Goal: Navigation & Orientation: Find specific page/section

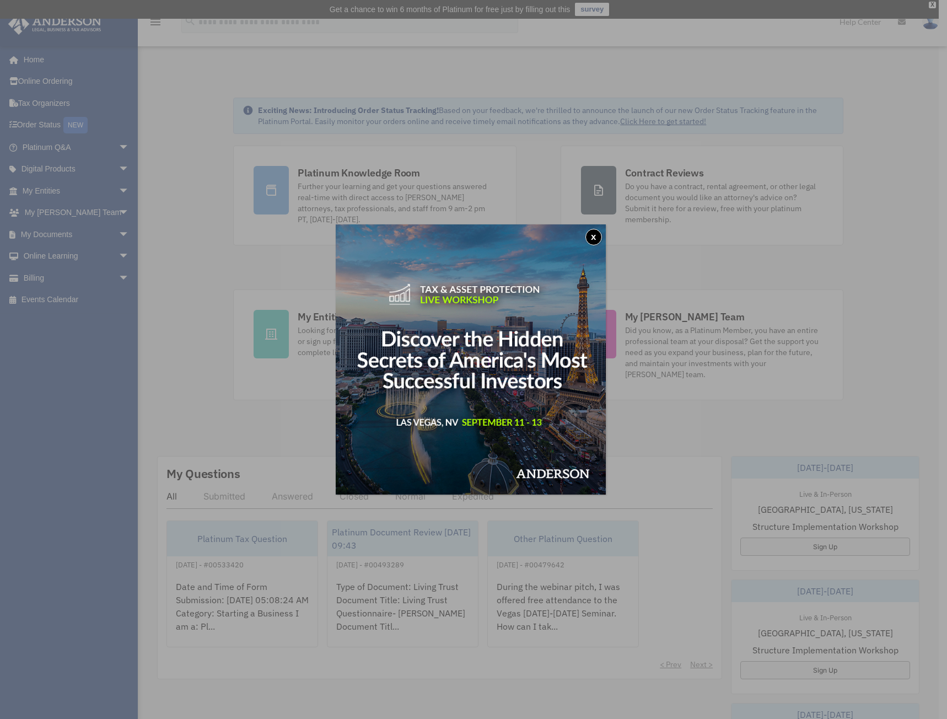
click at [179, 396] on div "x" at bounding box center [473, 359] width 947 height 719
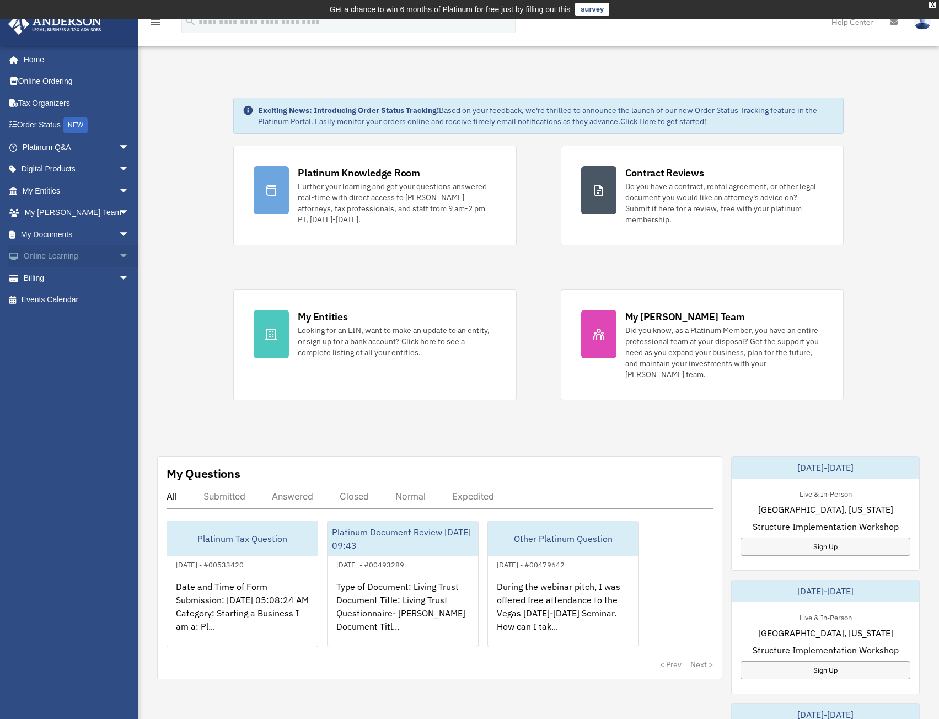
click at [67, 255] on link "Online Learning arrow_drop_down" at bounding box center [77, 256] width 138 height 22
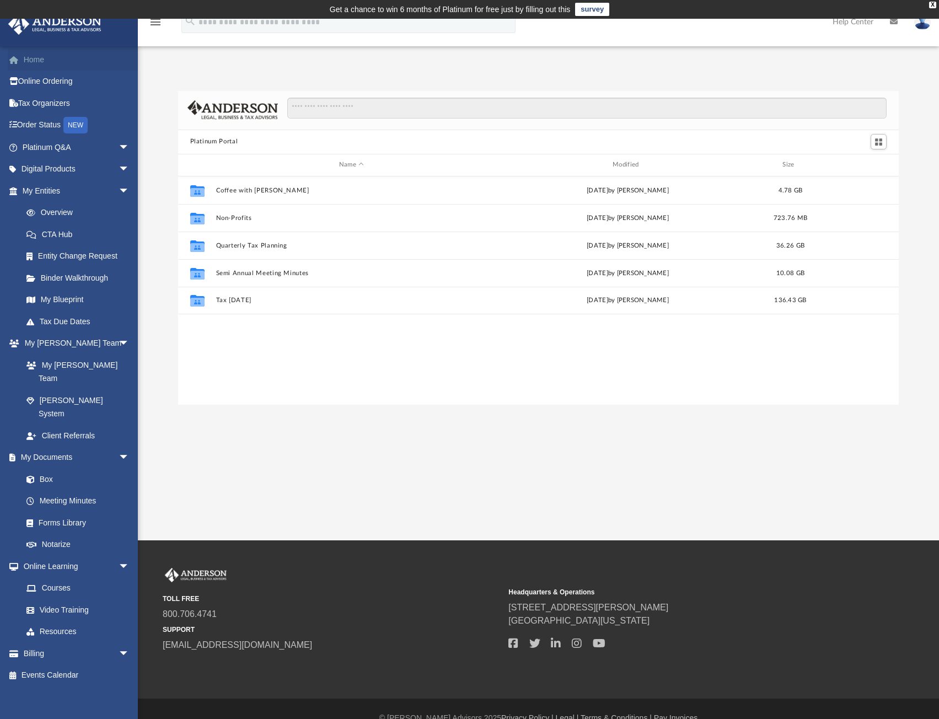
click at [34, 57] on link "Home" at bounding box center [77, 60] width 138 height 22
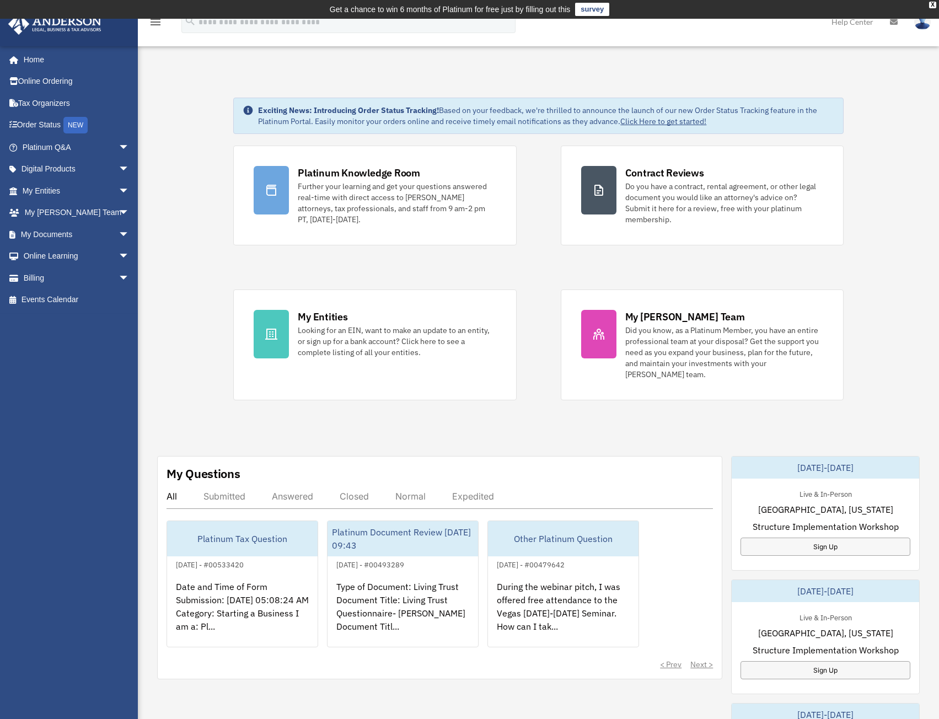
click at [160, 16] on body "X Get a chance to win 6 months of Platinum for free just by filling out this su…" at bounding box center [469, 675] width 939 height 1350
click at [158, 23] on icon "menu" at bounding box center [155, 21] width 13 height 13
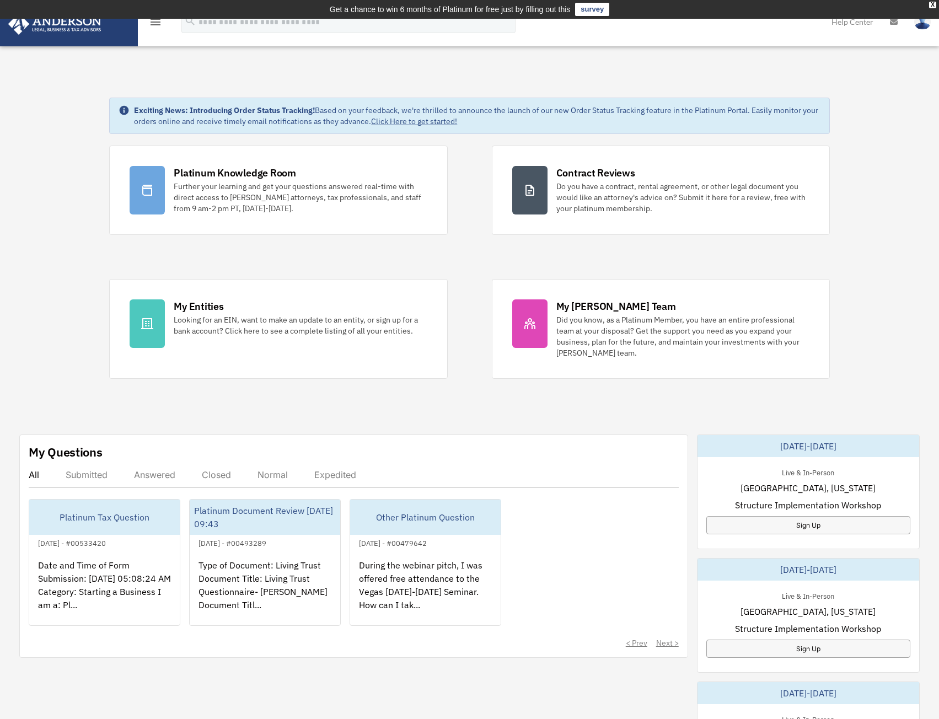
click at [158, 23] on icon "menu" at bounding box center [155, 21] width 13 height 13
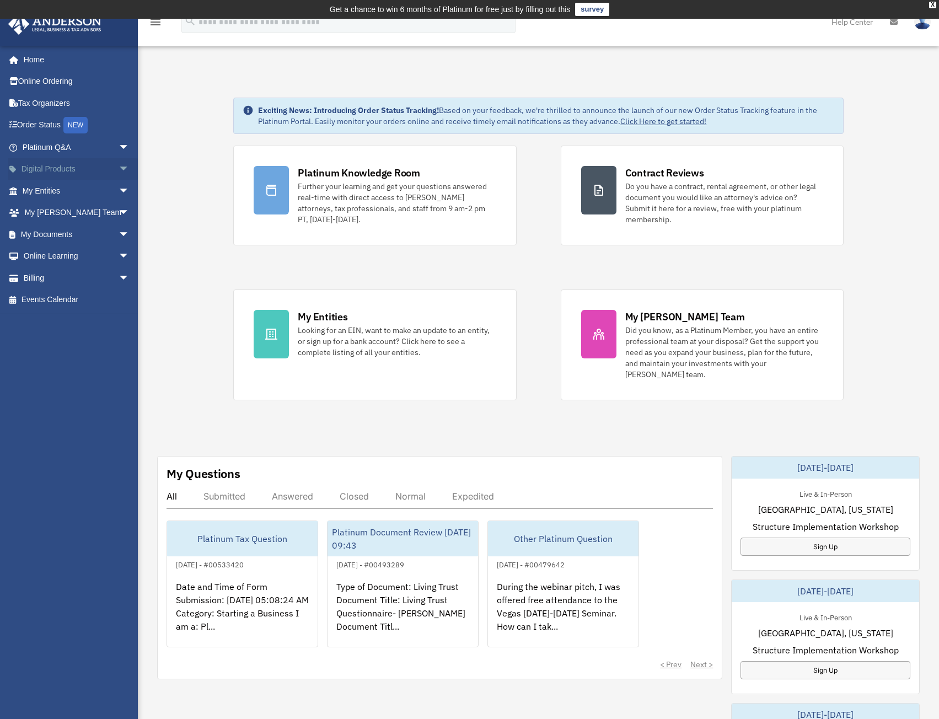
click at [74, 165] on link "Digital Products arrow_drop_down" at bounding box center [77, 169] width 138 height 22
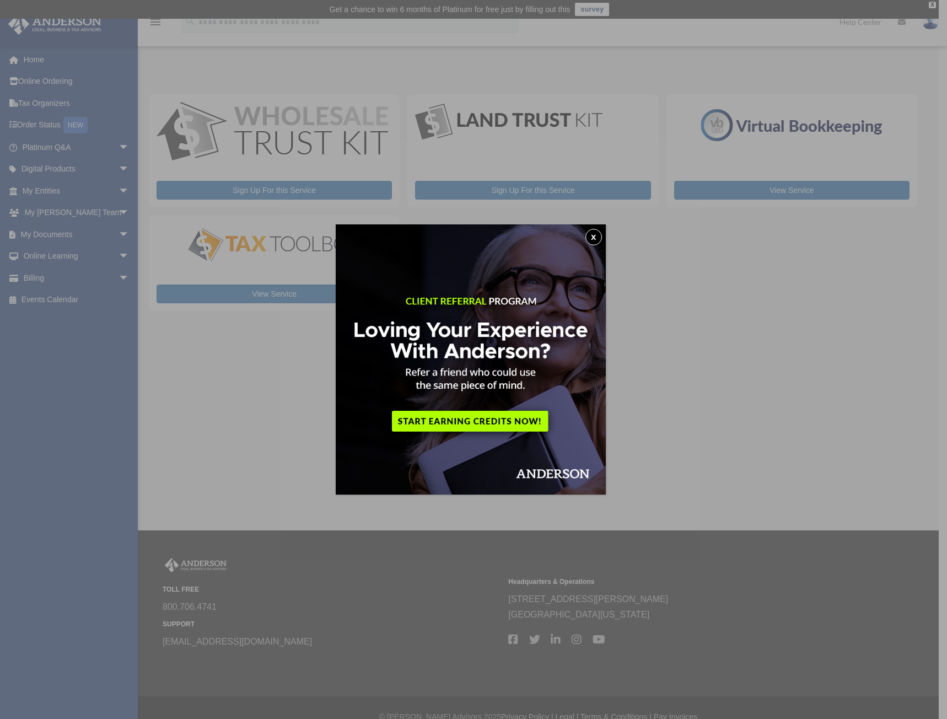
click at [593, 243] on button "x" at bounding box center [594, 237] width 17 height 17
